Goal: Task Accomplishment & Management: Use online tool/utility

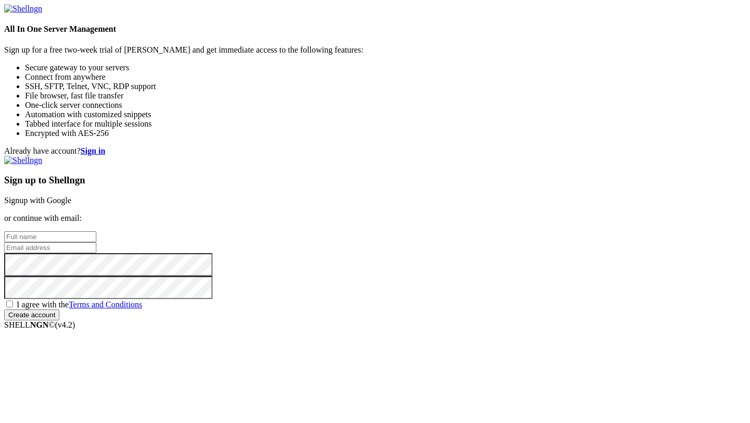
click at [71, 196] on link "Signup with Google" at bounding box center [37, 200] width 67 height 9
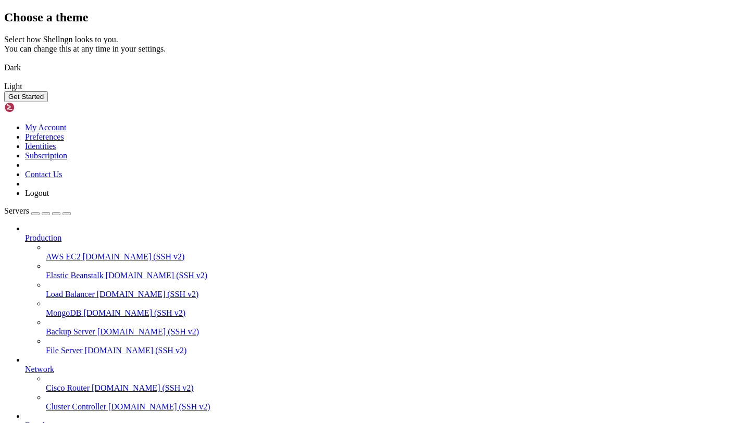
click at [4, 61] on img at bounding box center [4, 61] width 0 height 0
click at [48, 102] on button "Get Started" at bounding box center [26, 96] width 44 height 11
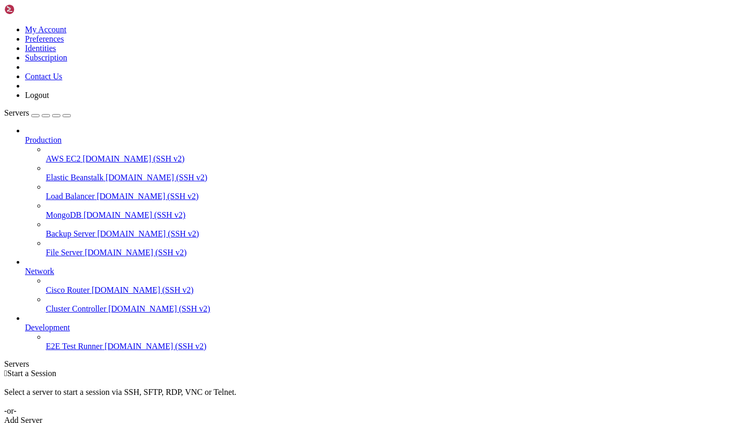
click at [54, 267] on span "Network" at bounding box center [39, 271] width 29 height 9
click at [25, 267] on icon at bounding box center [25, 267] width 0 height 0
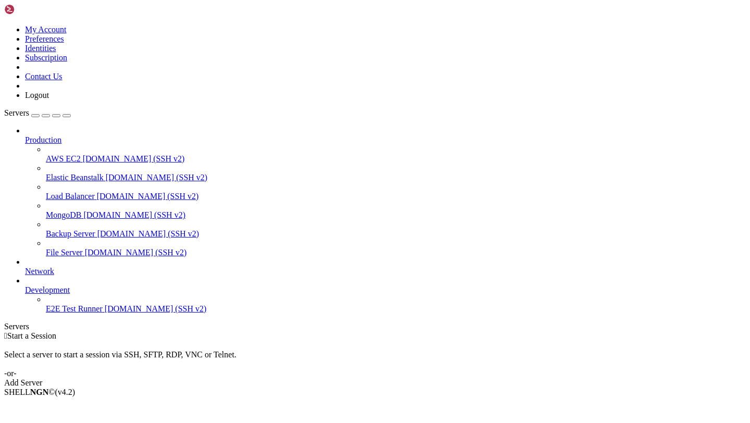
click at [25, 267] on icon at bounding box center [25, 267] width 0 height 0
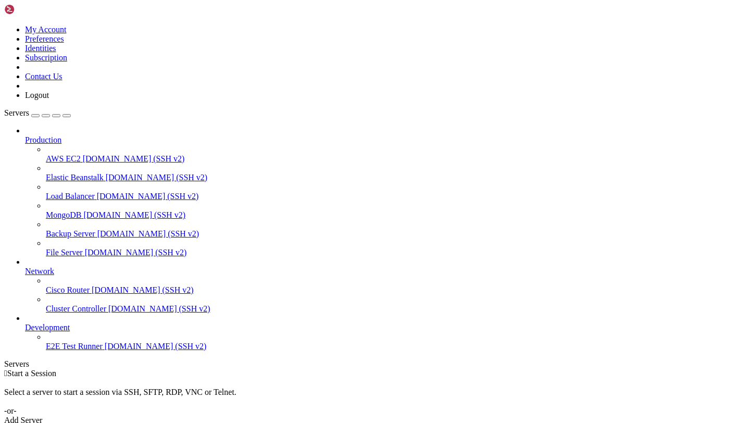
click at [25, 323] on icon at bounding box center [25, 323] width 0 height 0
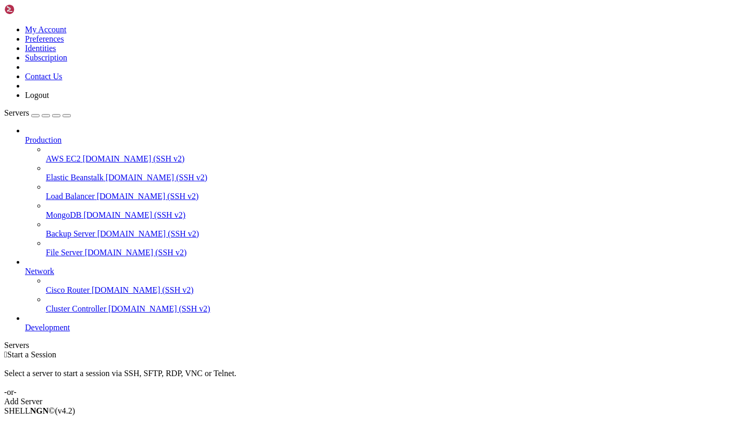
click at [25, 323] on icon at bounding box center [25, 323] width 0 height 0
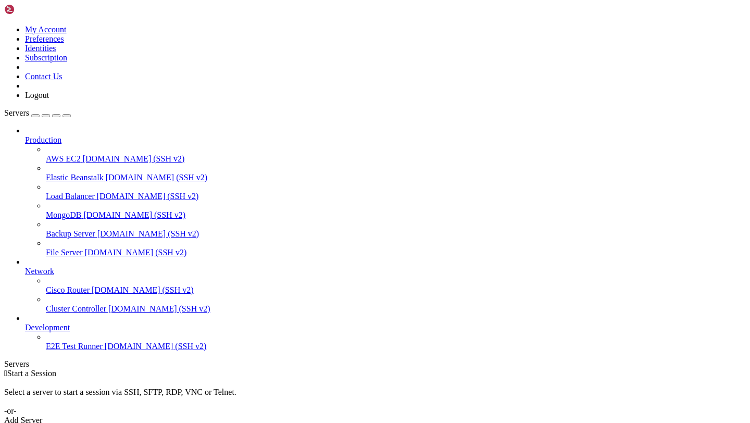
click at [58, 229] on link "Backup Server [DOMAIN_NAME] (SSH v2)" at bounding box center [396, 233] width 700 height 9
click at [83, 154] on span "[DOMAIN_NAME] (SSH v2)" at bounding box center [134, 158] width 102 height 9
click at [67, 173] on span "Elastic Beanstalk" at bounding box center [75, 177] width 58 height 9
click at [60, 210] on link "MongoDB [DOMAIN_NAME] (SSH v2)" at bounding box center [396, 214] width 700 height 9
click at [75, 192] on link "Load Balancer [DOMAIN_NAME] (SSH v2)" at bounding box center [396, 196] width 700 height 9
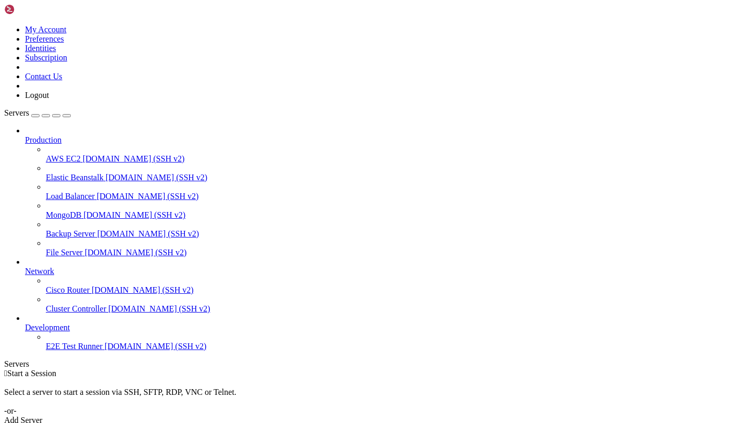
click at [125, 126] on div at bounding box center [385, 130] width 721 height 9
click at [123, 126] on div at bounding box center [385, 130] width 721 height 9
click at [25, 135] on icon at bounding box center [25, 135] width 0 height 0
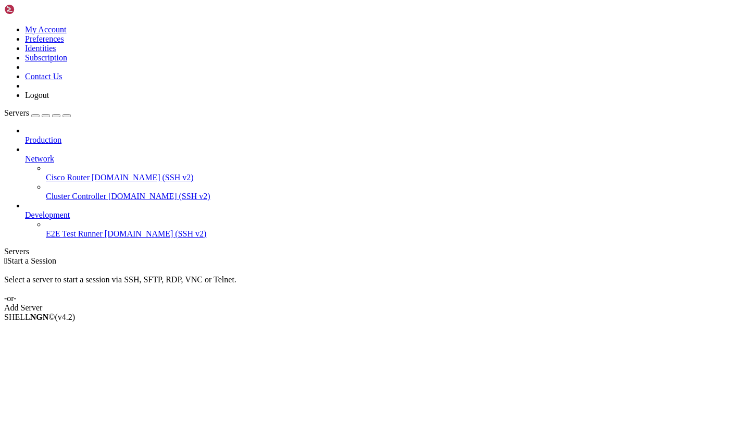
click at [25, 135] on icon at bounding box center [25, 135] width 0 height 0
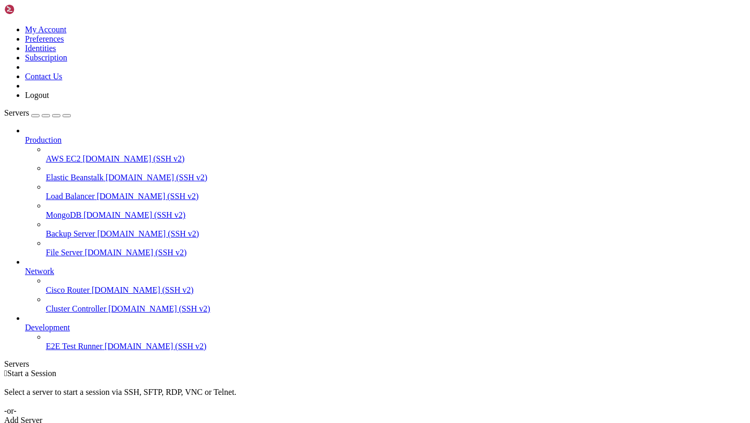
click at [25, 267] on icon at bounding box center [25, 267] width 0 height 0
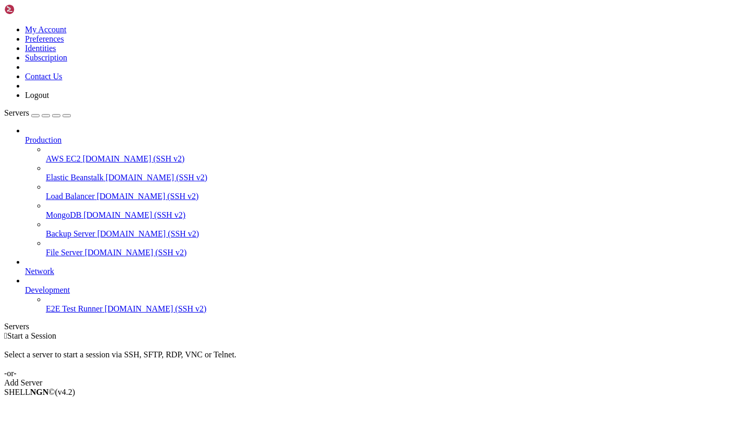
click at [25, 267] on icon at bounding box center [25, 267] width 0 height 0
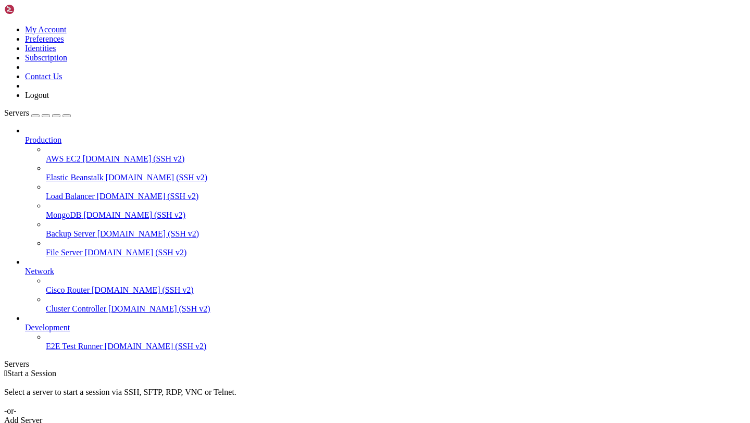
click at [25, 323] on icon at bounding box center [25, 323] width 0 height 0
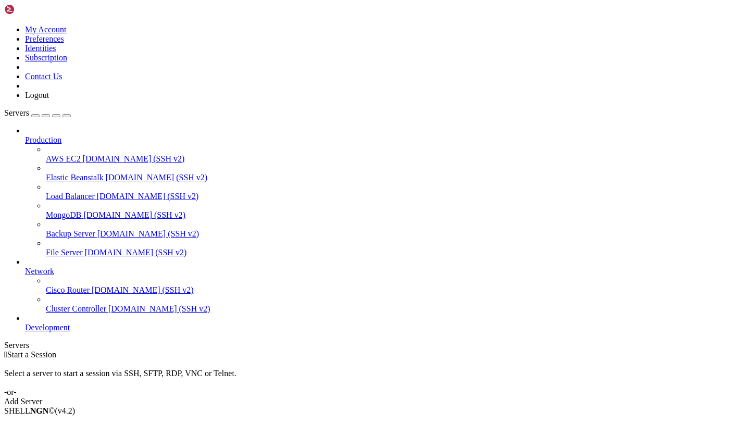
click at [25, 323] on icon at bounding box center [25, 323] width 0 height 0
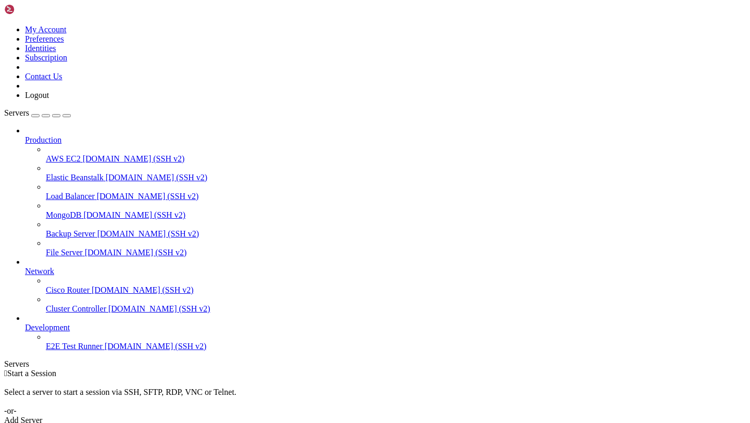
click at [90, 154] on link "AWS EC2 [DOMAIN_NAME] (SSH v2)" at bounding box center [396, 158] width 700 height 9
click at [81, 154] on span "AWS EC2" at bounding box center [63, 158] width 35 height 9
